Goal: Find specific page/section: Find specific page/section

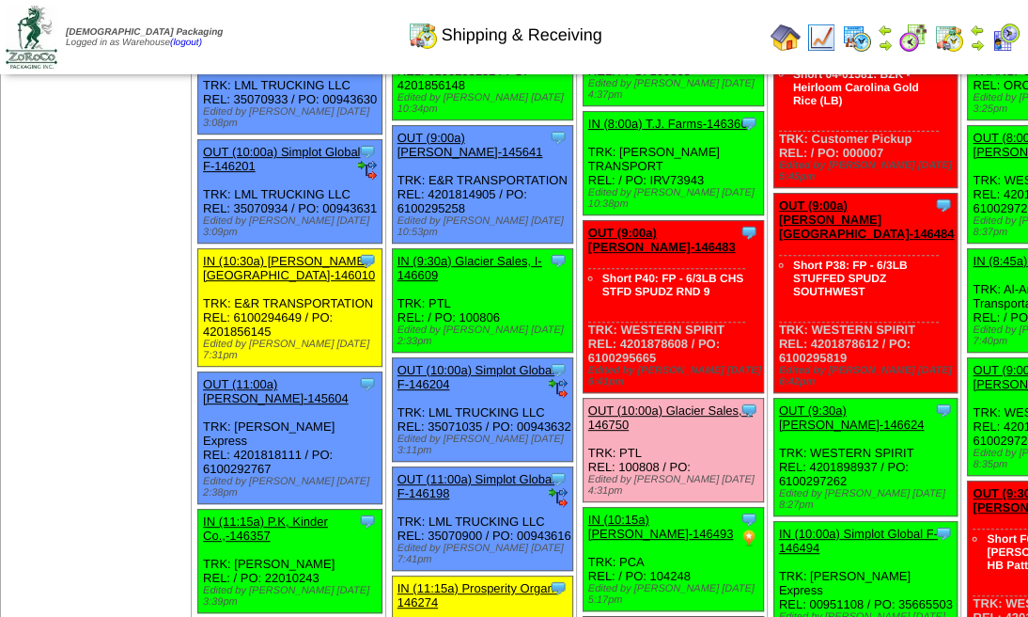
scroll to position [438, 0]
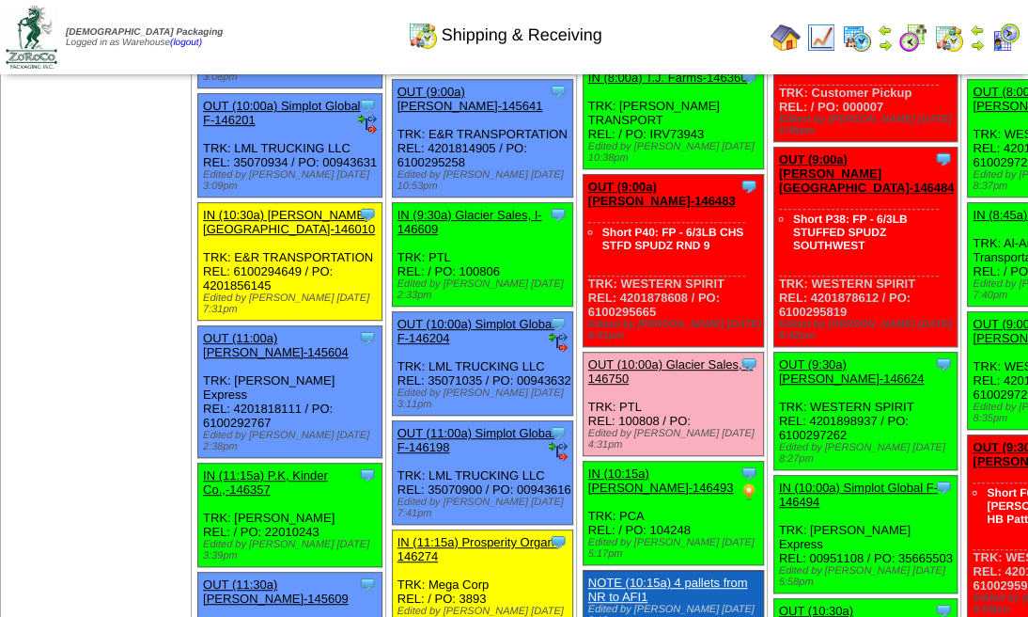
click at [980, 32] on img at bounding box center [977, 30] width 15 height 15
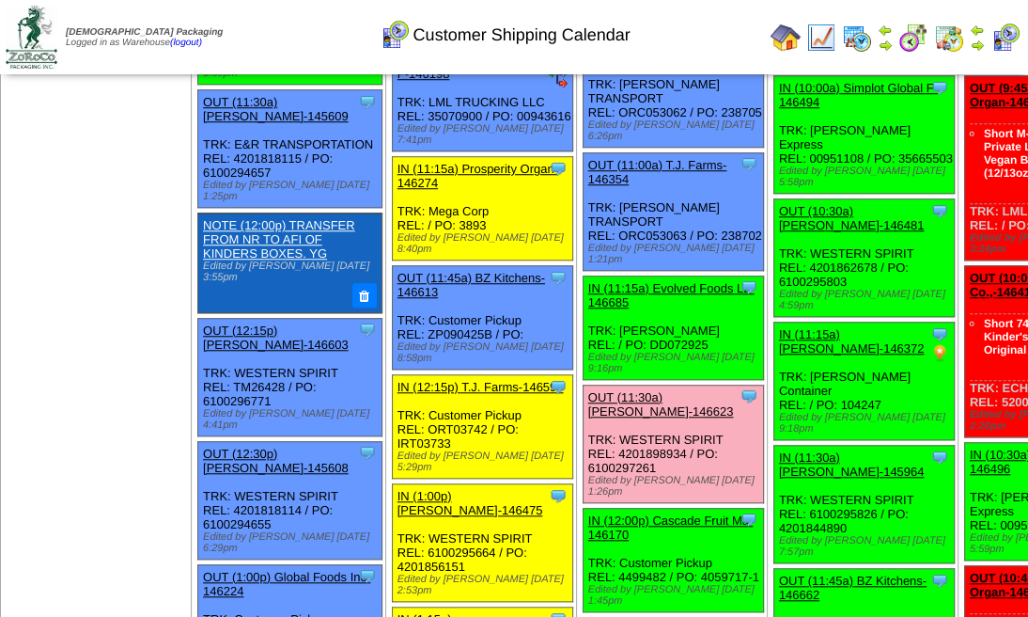
scroll to position [940, 0]
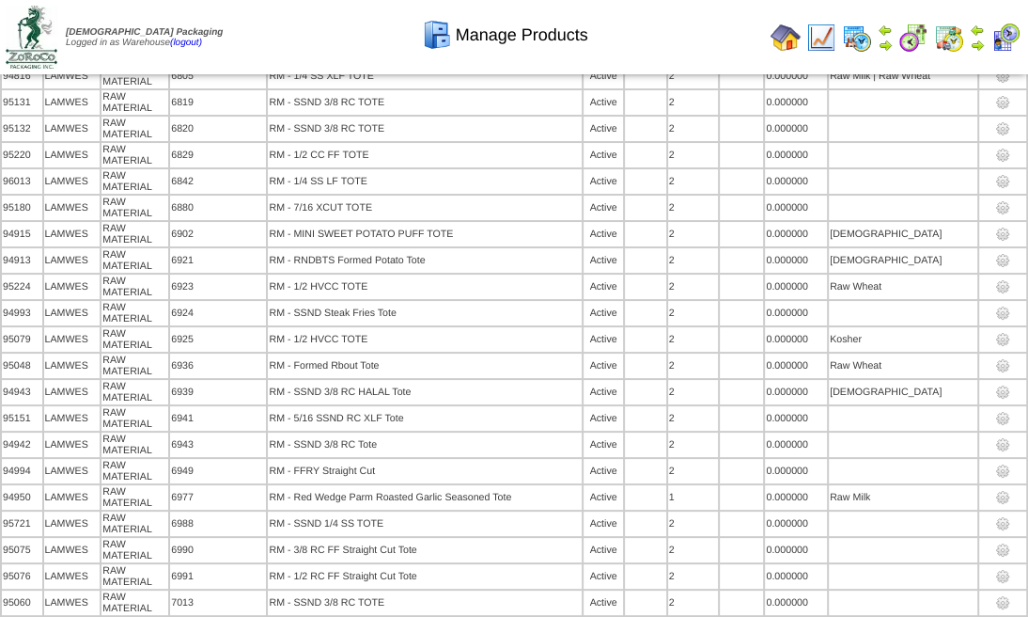
scroll to position [8831, 0]
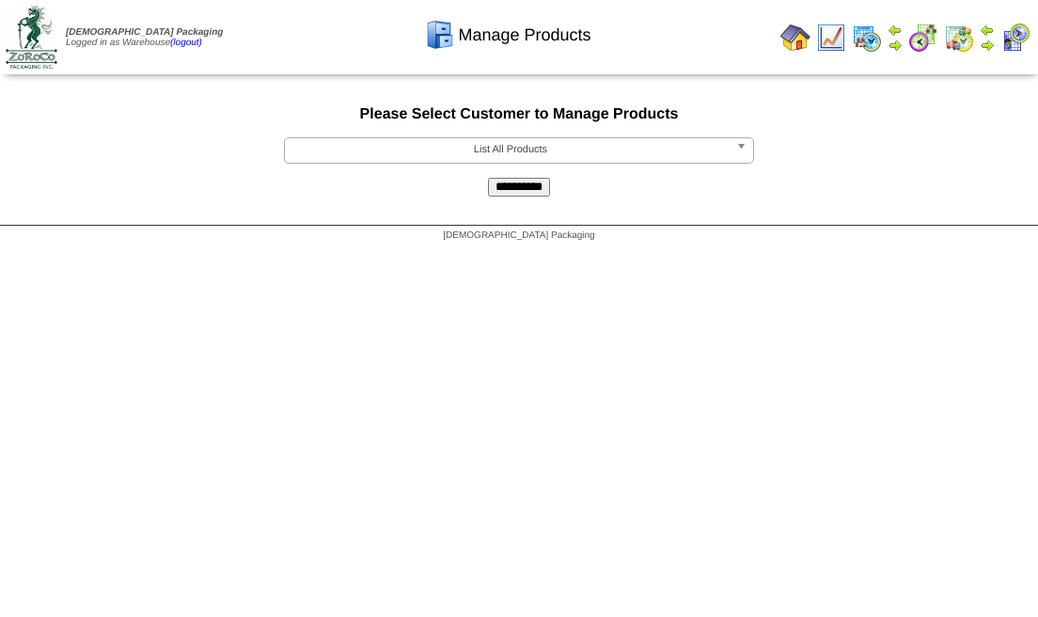
click at [597, 141] on span "List All Products" at bounding box center [510, 149] width 436 height 23
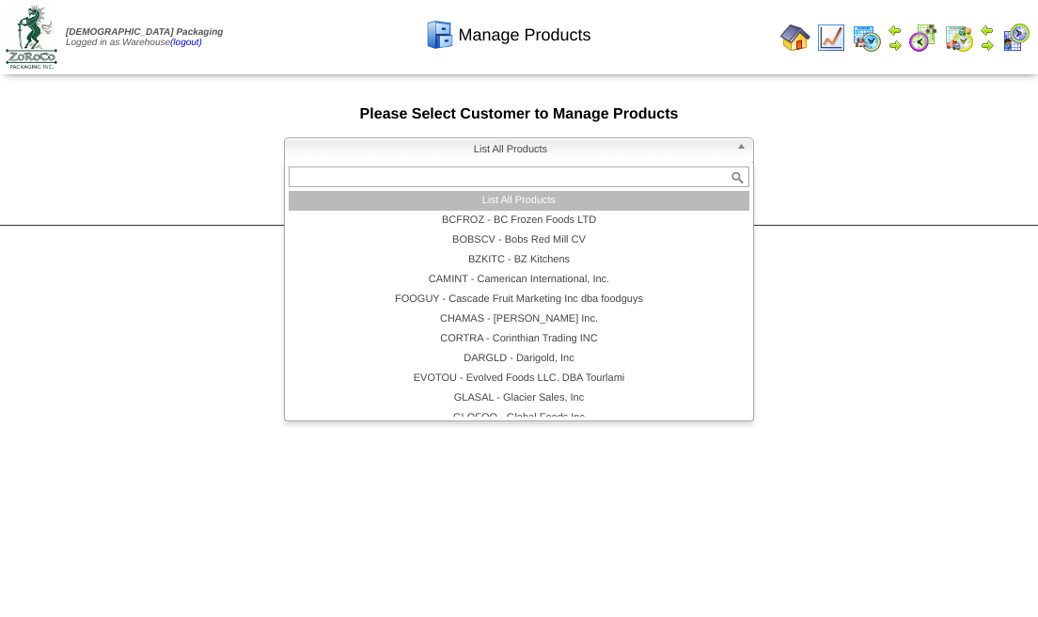
click at [572, 206] on li "List All Products" at bounding box center [519, 201] width 461 height 20
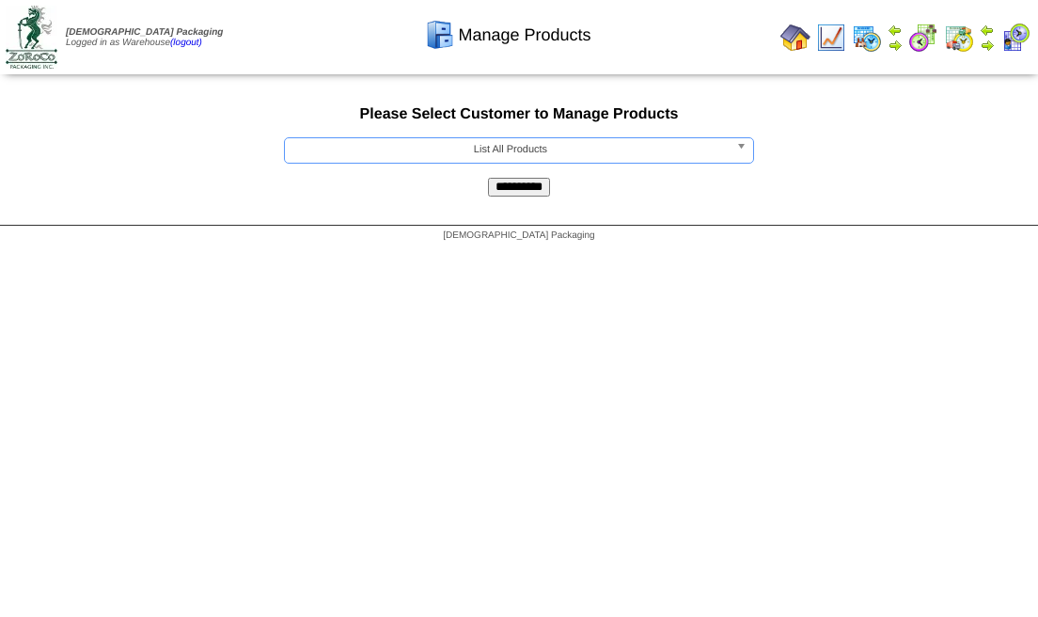
click at [533, 181] on input "**********" at bounding box center [519, 187] width 62 height 19
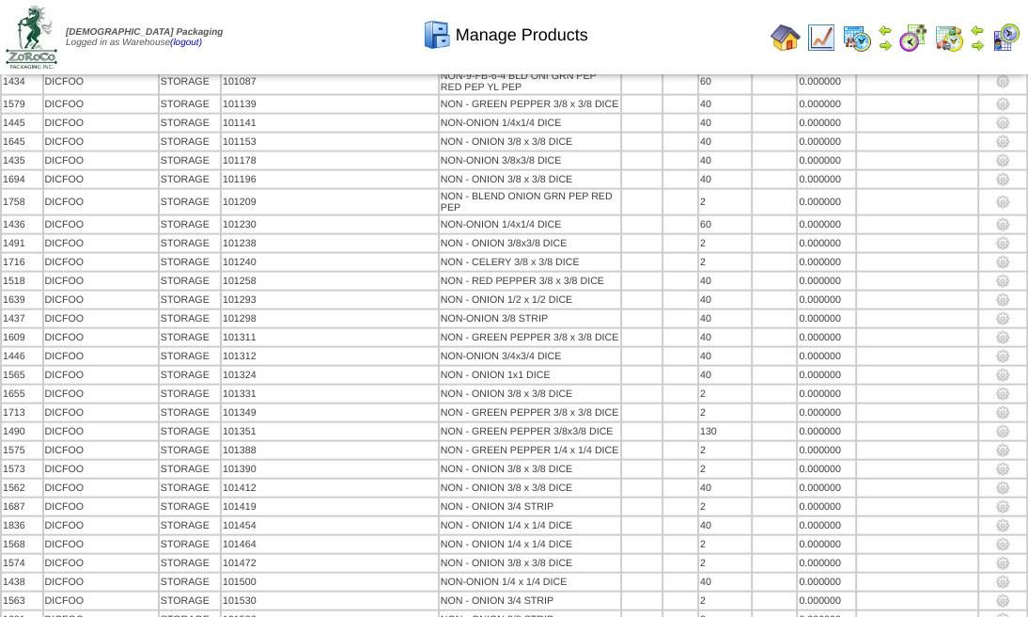
scroll to position [16532, 0]
